Goal: Navigation & Orientation: Find specific page/section

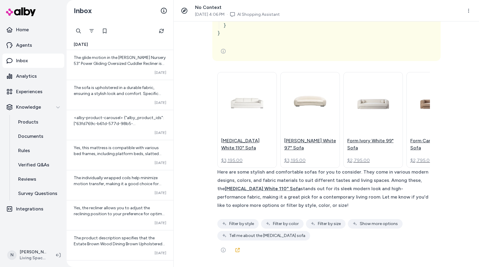
scroll to position [2762, 0]
click at [29, 91] on p "Experiences" at bounding box center [29, 91] width 26 height 7
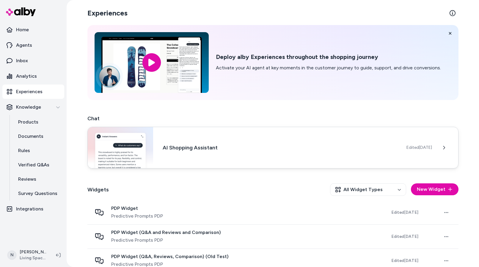
click at [256, 146] on h3 "AI Shopping Assistant" at bounding box center [280, 147] width 234 height 8
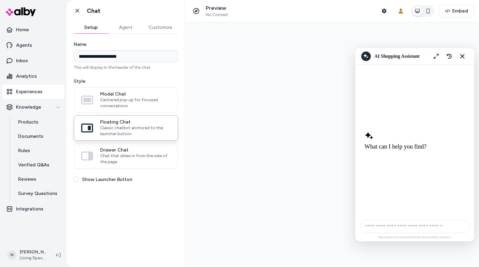
click at [130, 27] on button "Agent" at bounding box center [125, 27] width 35 height 12
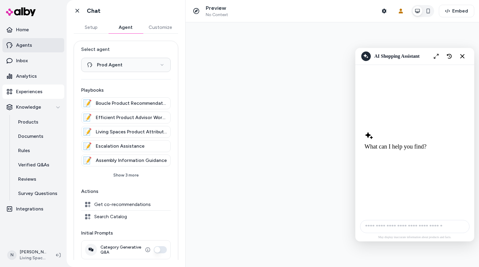
click at [23, 46] on p "Agents" at bounding box center [24, 45] width 16 height 7
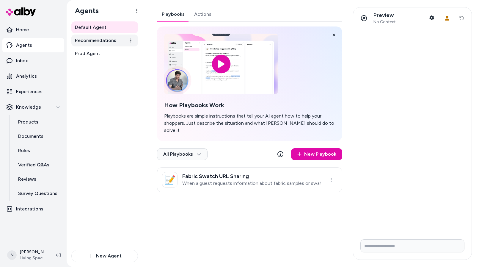
click at [100, 41] on span "Recommendations" at bounding box center [95, 40] width 41 height 7
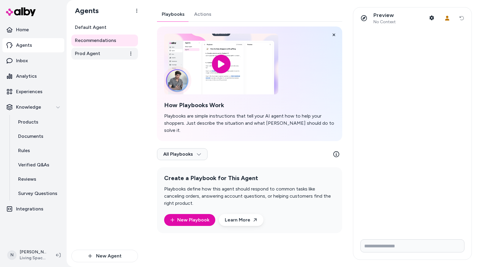
click at [92, 53] on span "Prod Agent" at bounding box center [87, 53] width 25 height 7
